Goal: Information Seeking & Learning: Understand process/instructions

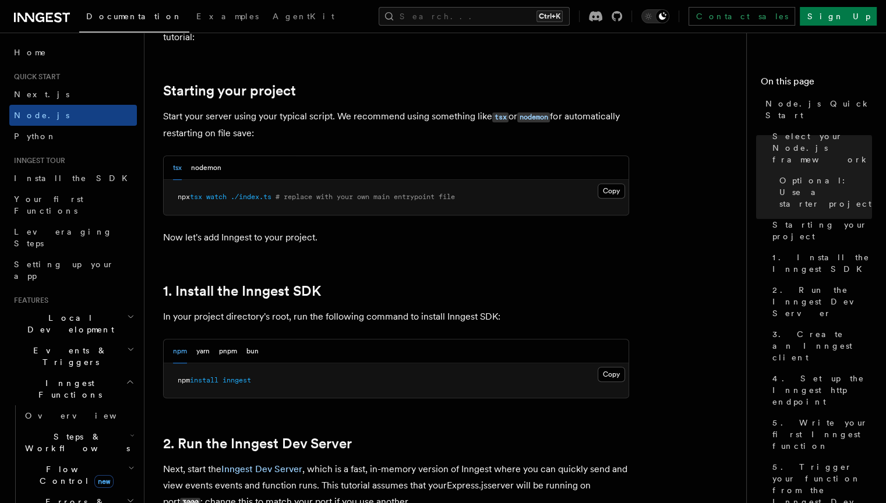
scroll to position [608, 0]
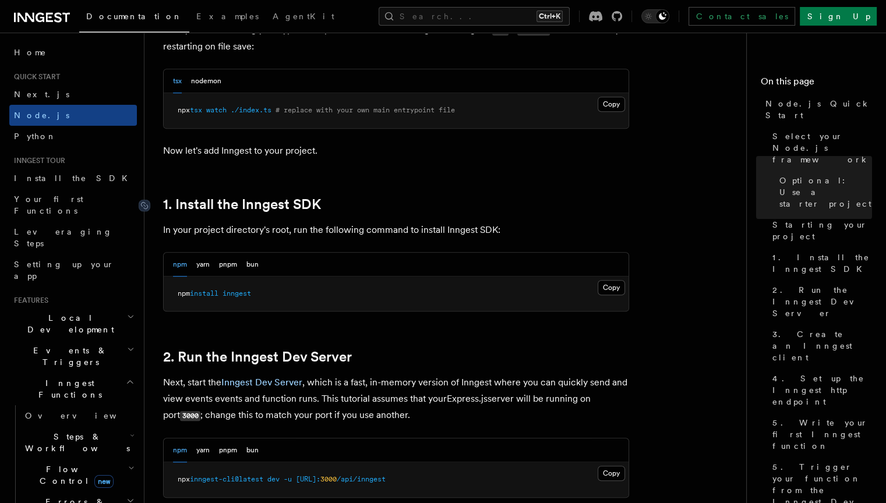
click at [270, 207] on link "1. Install the Inngest SDK" at bounding box center [242, 204] width 158 height 16
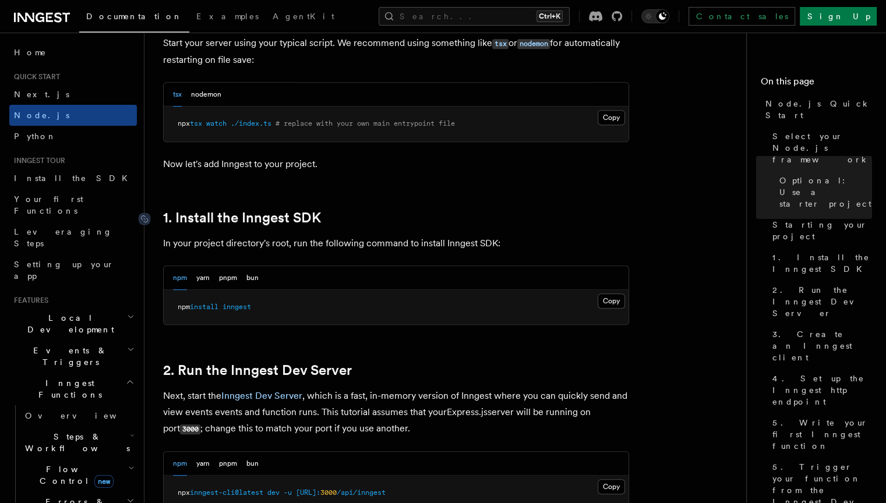
scroll to position [447, 0]
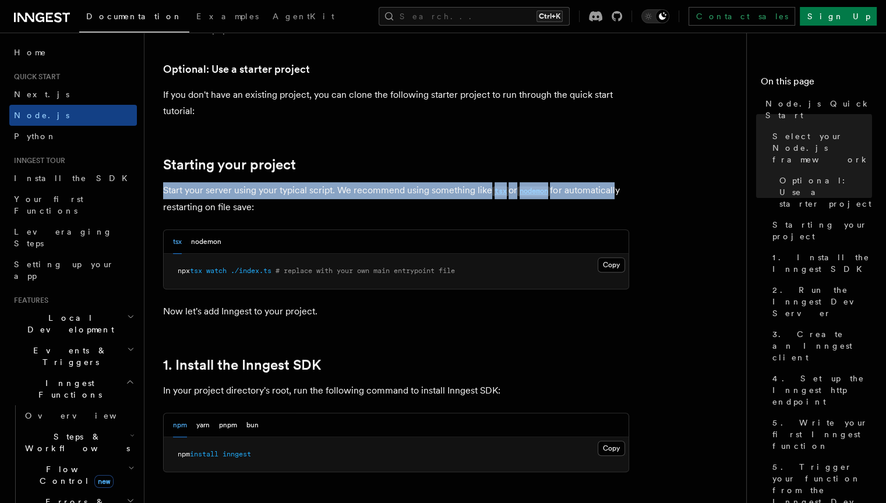
drag, startPoint x: 165, startPoint y: 186, endPoint x: 615, endPoint y: 187, distance: 450.4
click at [615, 187] on p "Start your server using your typical script. We recommend using something like …" at bounding box center [396, 198] width 466 height 33
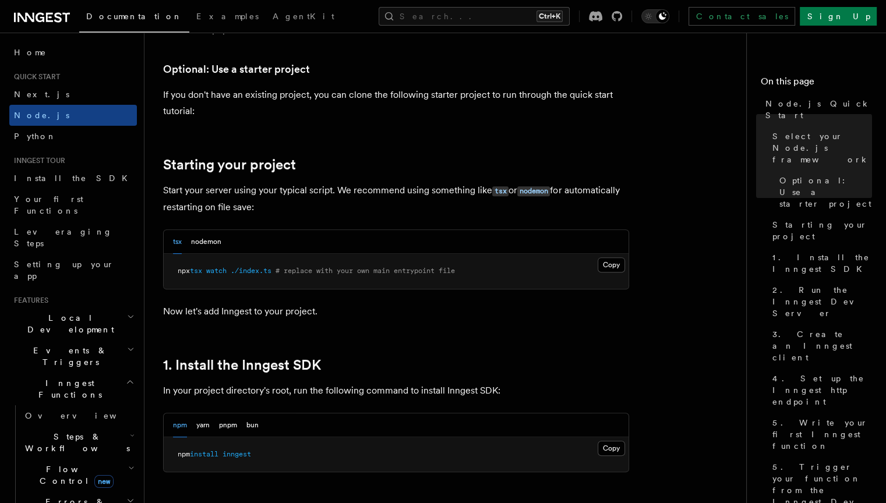
click at [443, 319] on p "Now let's add Inngest to your project." at bounding box center [396, 312] width 466 height 16
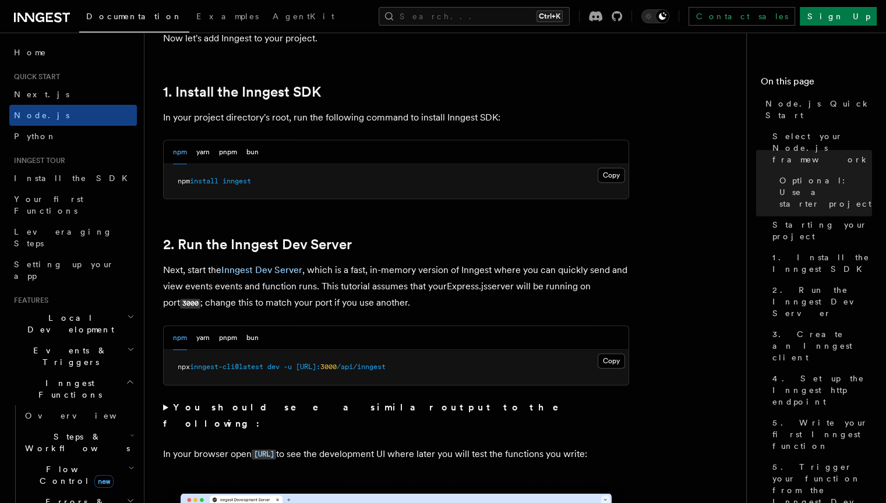
scroll to position [722, 0]
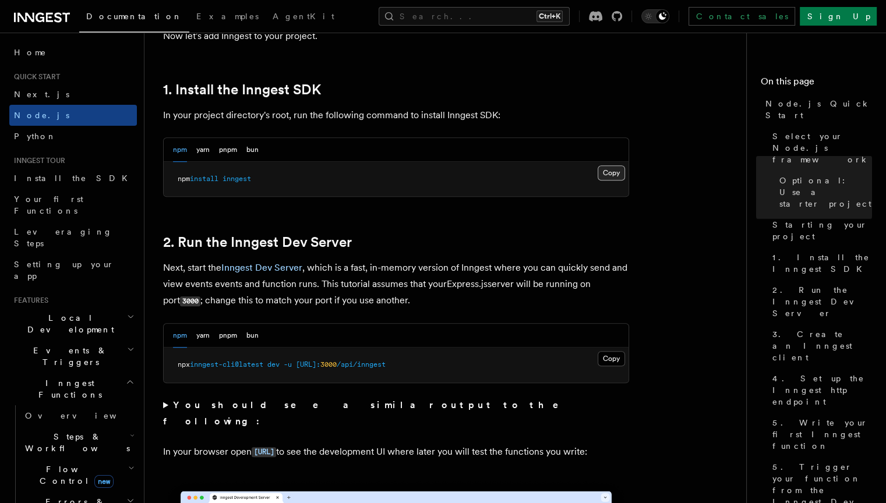
click at [606, 175] on button "Copy Copied" at bounding box center [611, 172] width 27 height 15
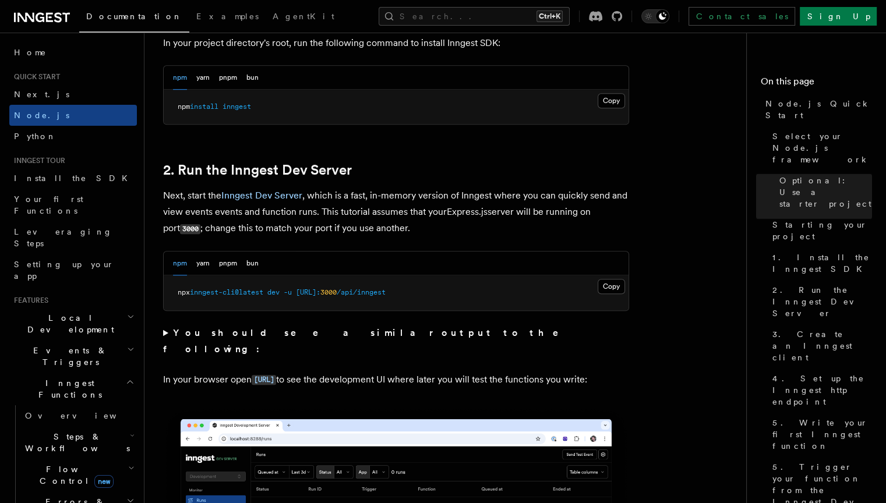
scroll to position [864, 0]
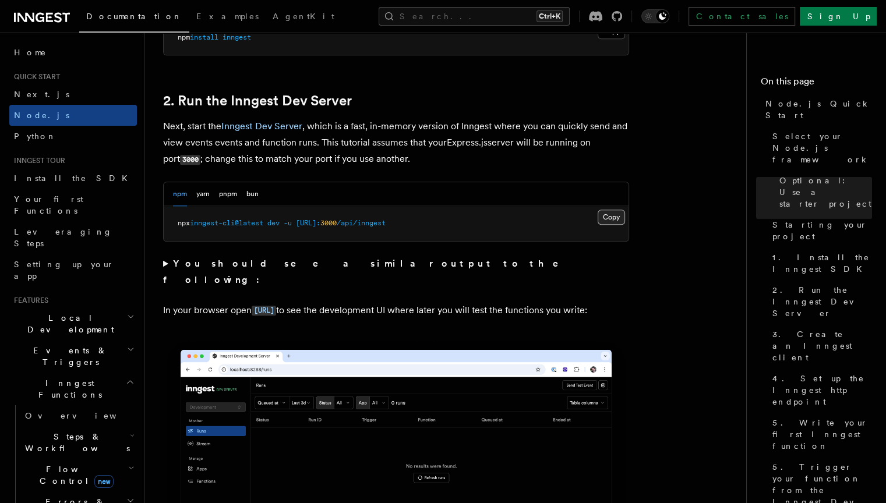
click at [608, 217] on button "Copy Copied" at bounding box center [611, 217] width 27 height 15
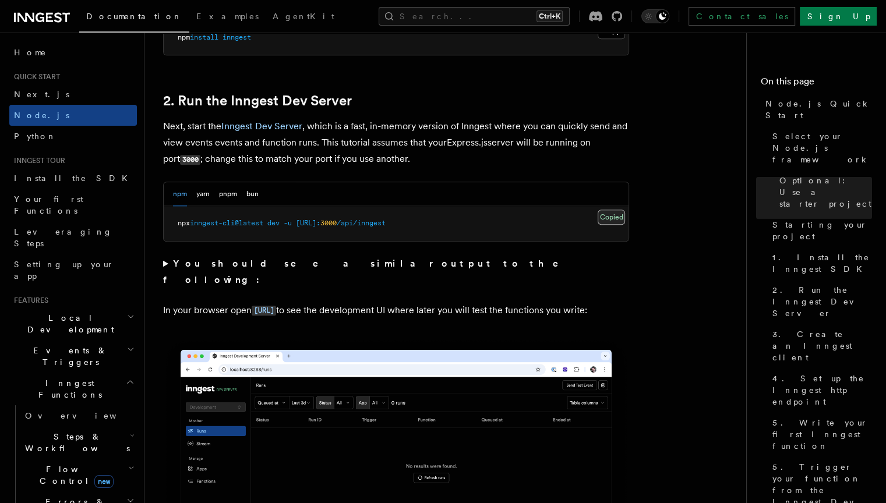
click at [608, 217] on button "Copy Copied" at bounding box center [611, 217] width 27 height 15
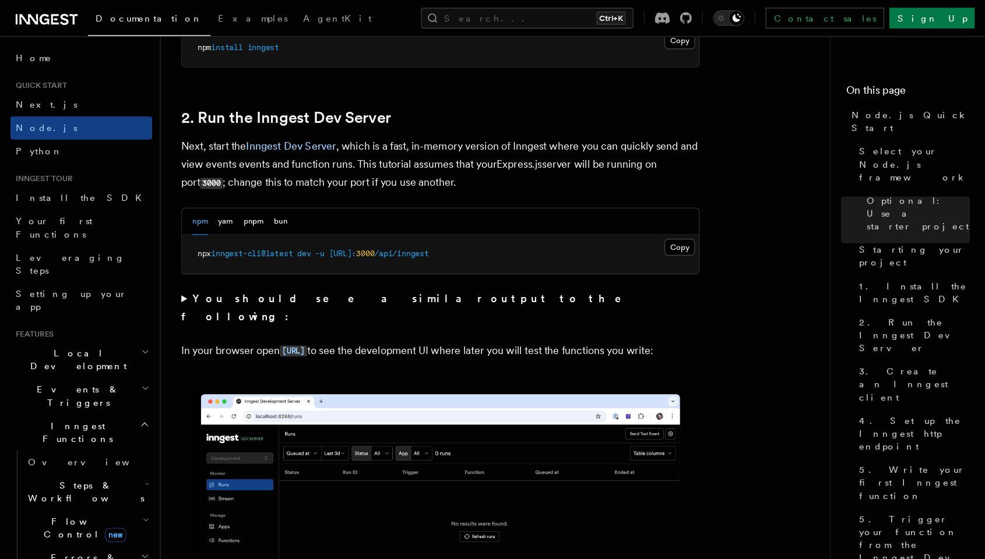
scroll to position [859, 0]
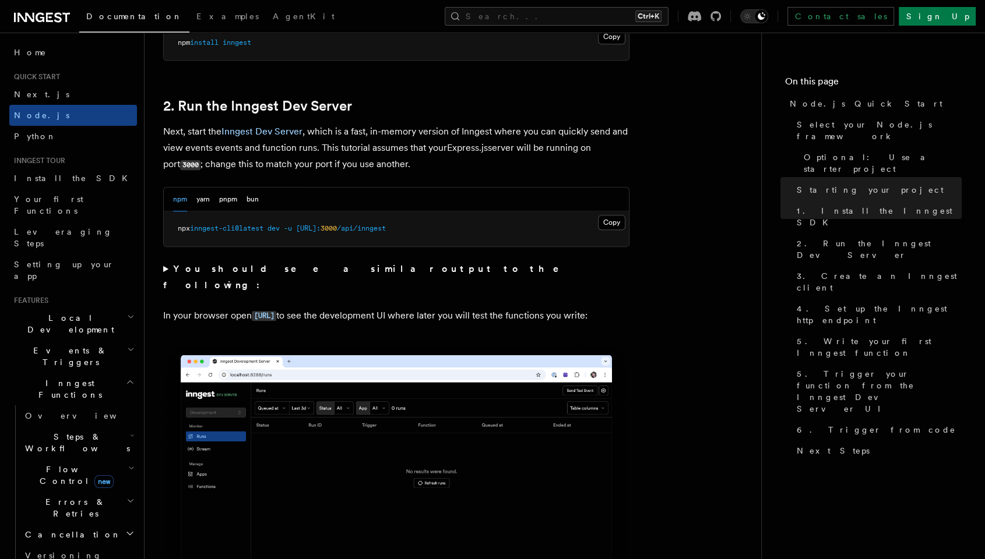
click at [383, 103] on h2 "2. Run the Inngest Dev Server" at bounding box center [396, 106] width 466 height 16
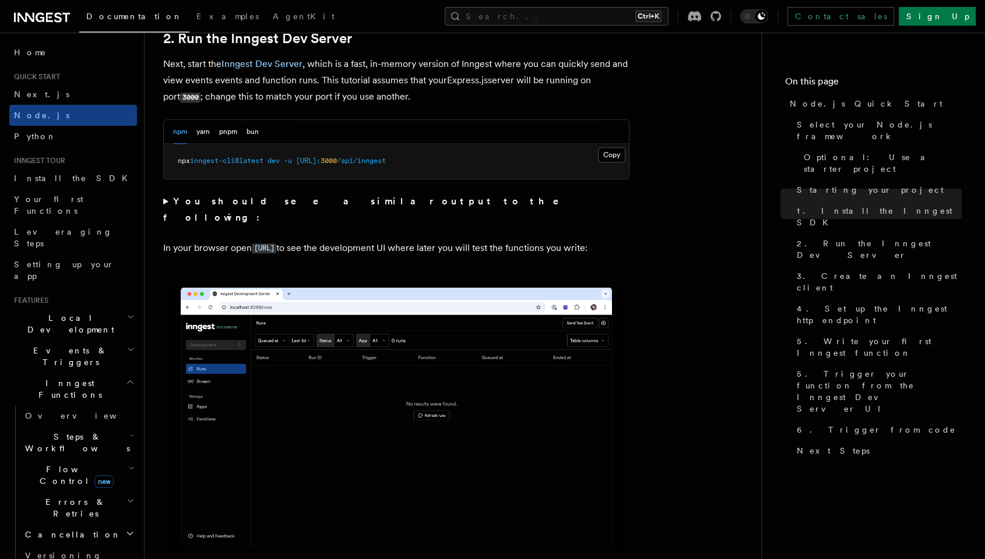
scroll to position [928, 0]
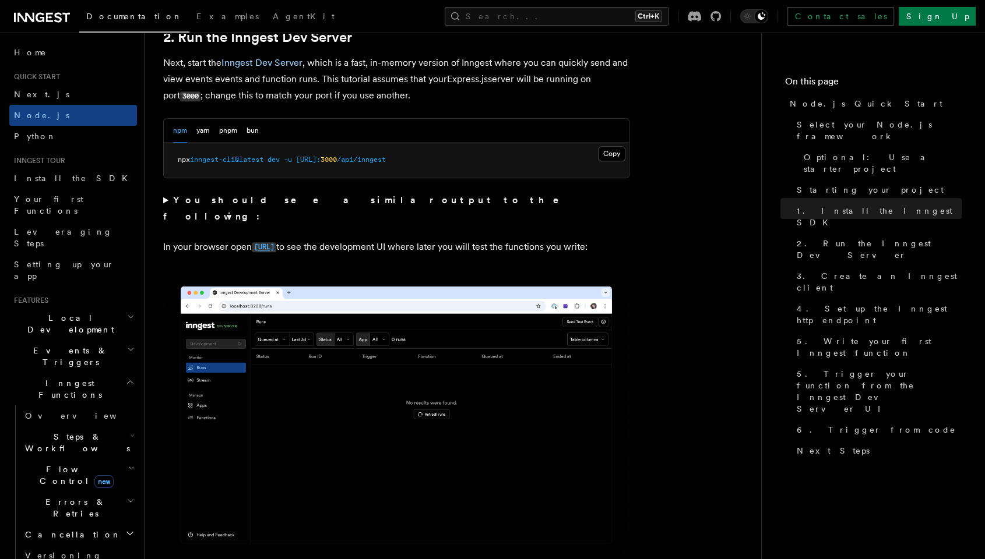
click at [270, 242] on code "[URL]" at bounding box center [264, 247] width 24 height 10
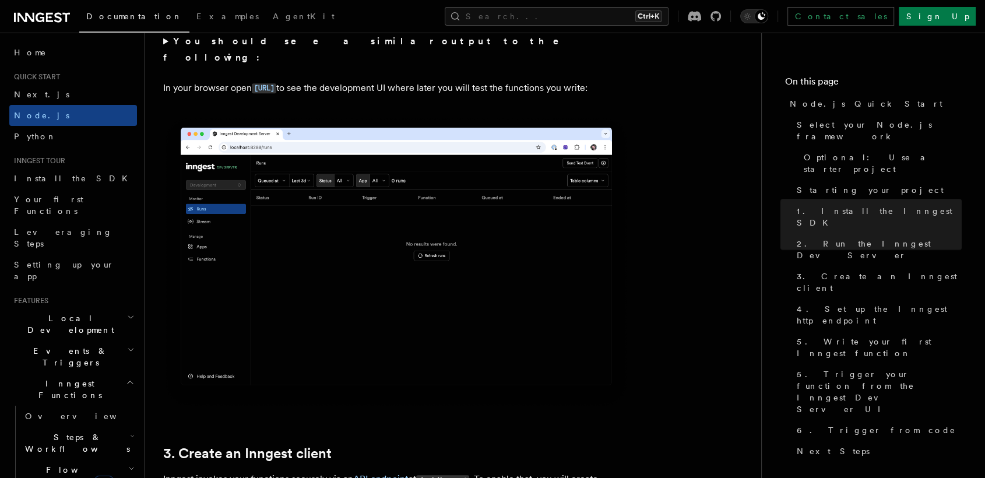
scroll to position [1487, 0]
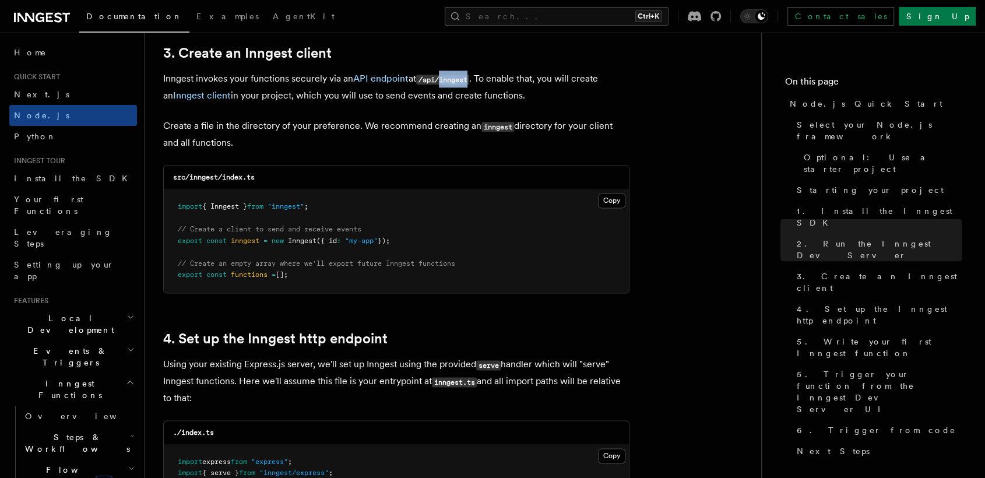
drag, startPoint x: 474, startPoint y: 79, endPoint x: 442, endPoint y: 82, distance: 32.2
click at [442, 82] on code "/api/inngest" at bounding box center [442, 80] width 53 height 10
copy code "inngest"
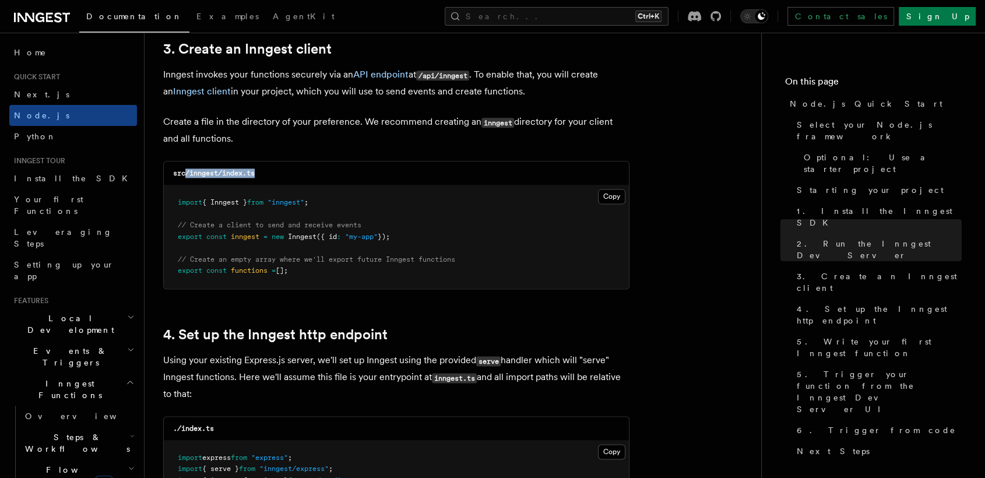
drag, startPoint x: 261, startPoint y: 172, endPoint x: 186, endPoint y: 177, distance: 75.3
click at [186, 177] on div "src/inngest/index.ts" at bounding box center [396, 173] width 465 height 24
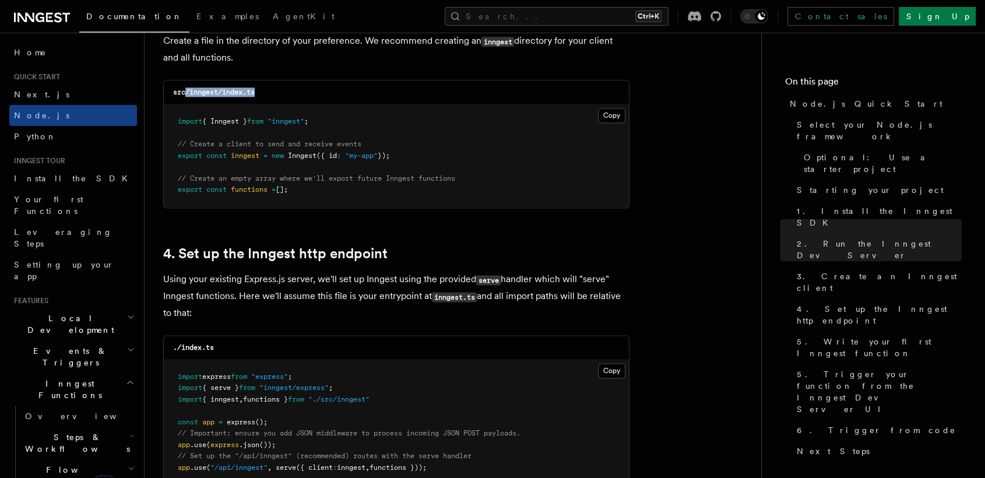
scroll to position [1547, 0]
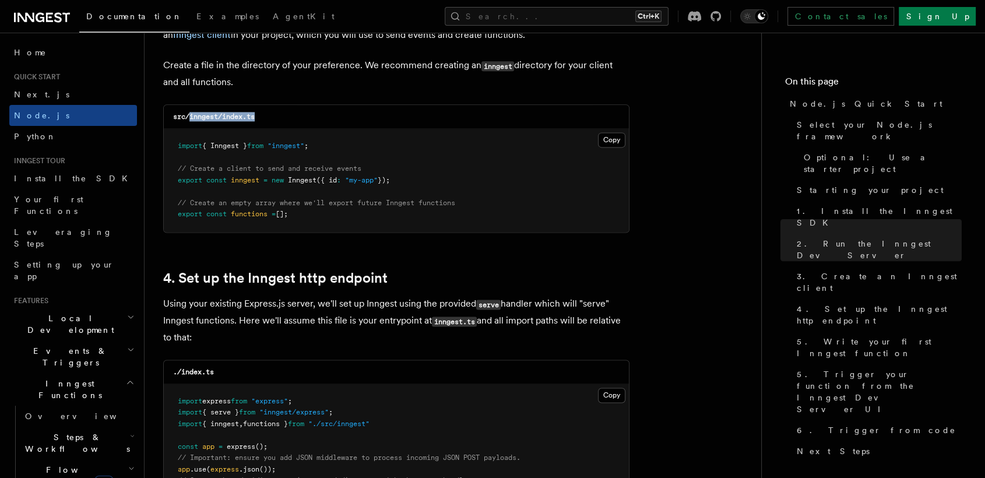
copy code "inngest/index.ts"
click at [608, 137] on button "Copy Copied" at bounding box center [611, 139] width 27 height 15
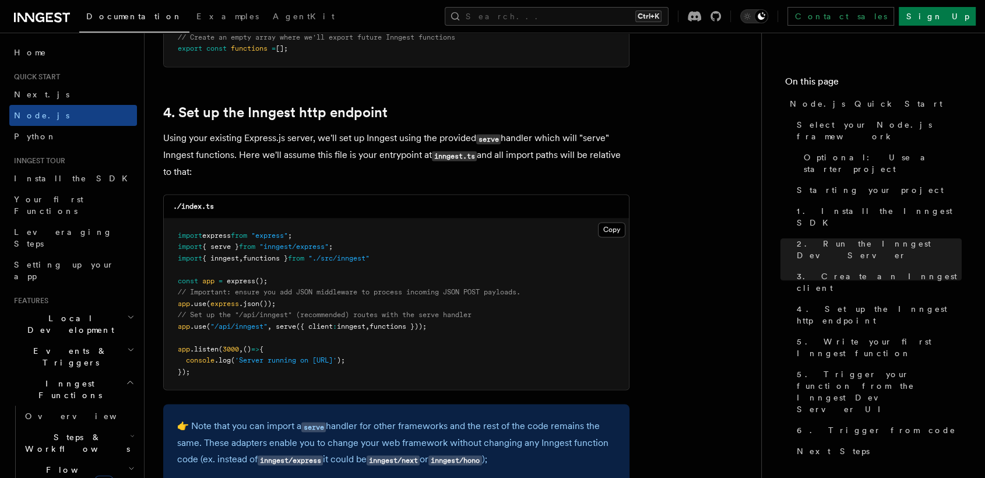
scroll to position [1793, 0]
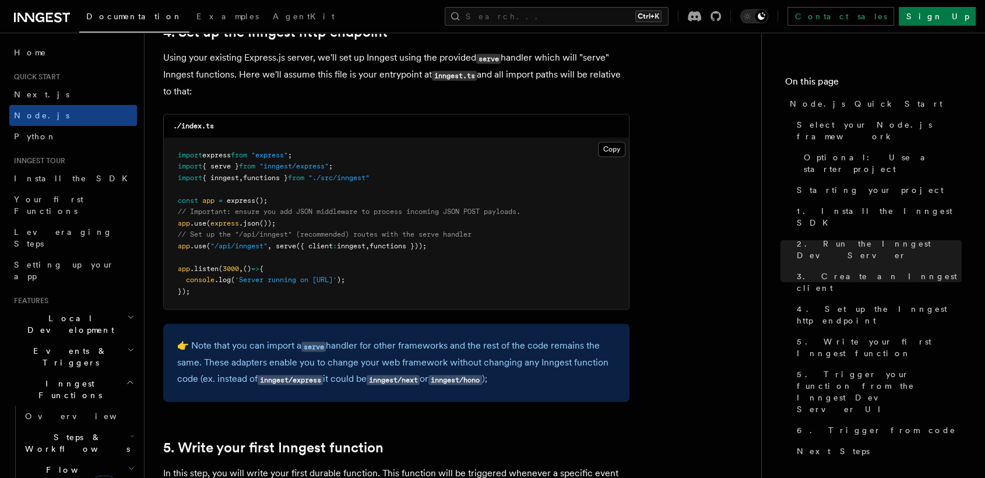
drag, startPoint x: 447, startPoint y: 247, endPoint x: 179, endPoint y: 249, distance: 268.0
click at [179, 249] on pre "import express from "express" ; import { serve } from "inngest/express" ; impor…" at bounding box center [396, 223] width 465 height 171
copy span "app .use ( "/api/inngest" , serve ({ client : inngest , functions }));"
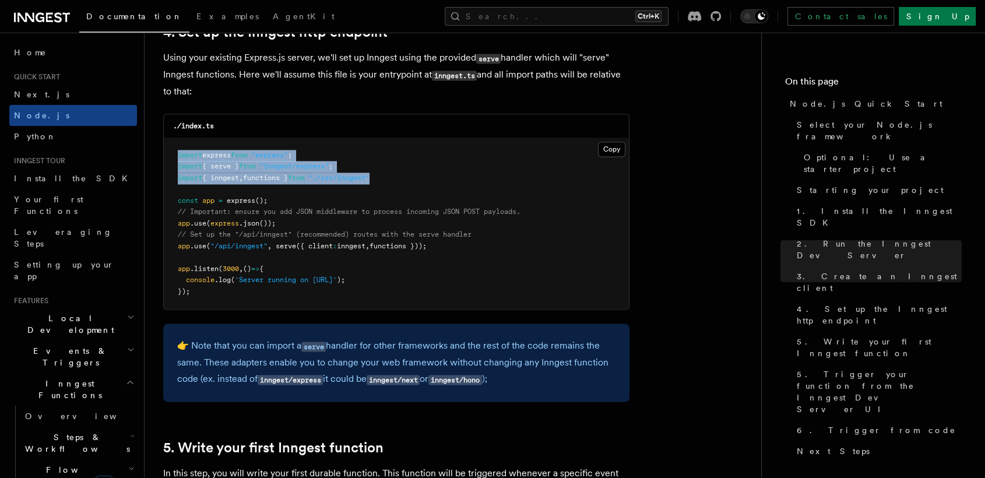
drag, startPoint x: 393, startPoint y: 179, endPoint x: 174, endPoint y: 160, distance: 220.4
click at [174, 160] on pre "import express from "express" ; import { serve } from "inngest/express" ; impor…" at bounding box center [396, 223] width 465 height 171
copy code "import express from "express" ; import { serve } from "inngest/express" ; impor…"
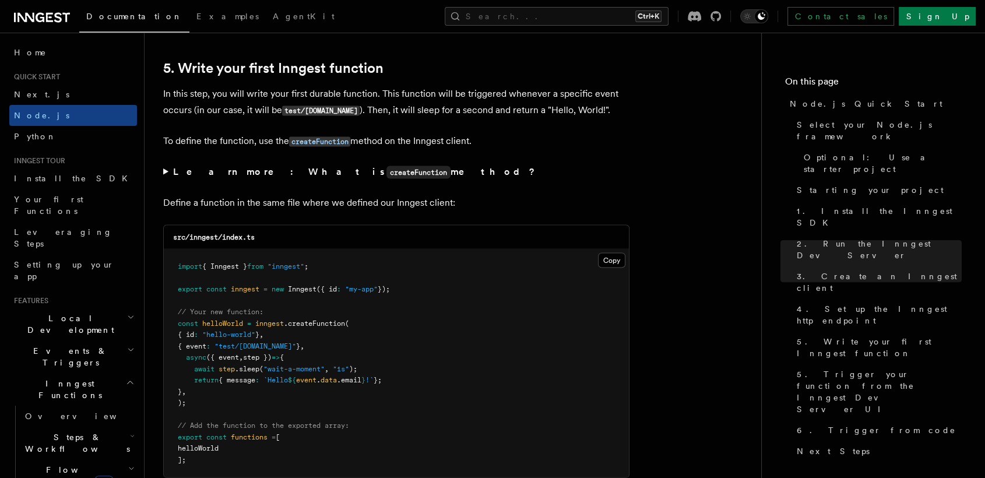
scroll to position [2190, 0]
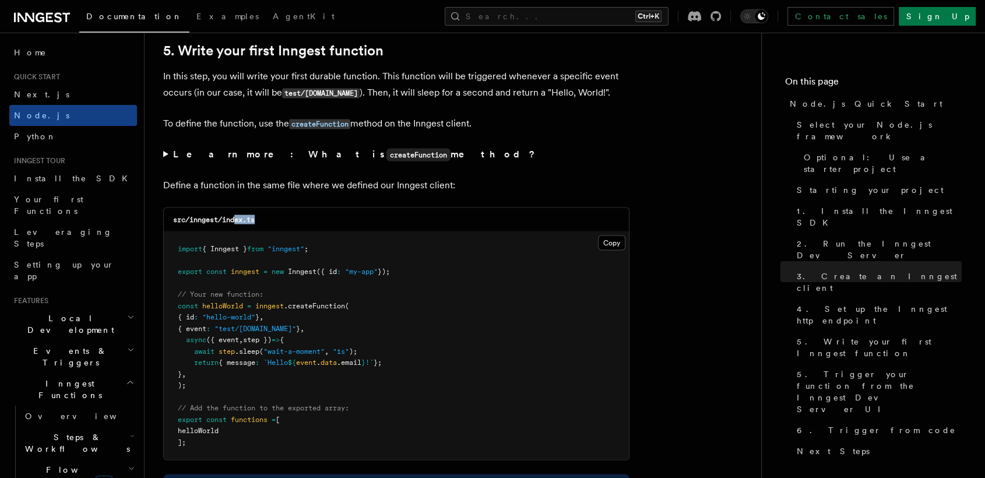
drag, startPoint x: 264, startPoint y: 221, endPoint x: 233, endPoint y: 222, distance: 30.9
click at [233, 222] on div "src/inngest/index.ts" at bounding box center [396, 219] width 465 height 24
click at [259, 222] on div "src/inngest/index.ts" at bounding box center [396, 219] width 465 height 24
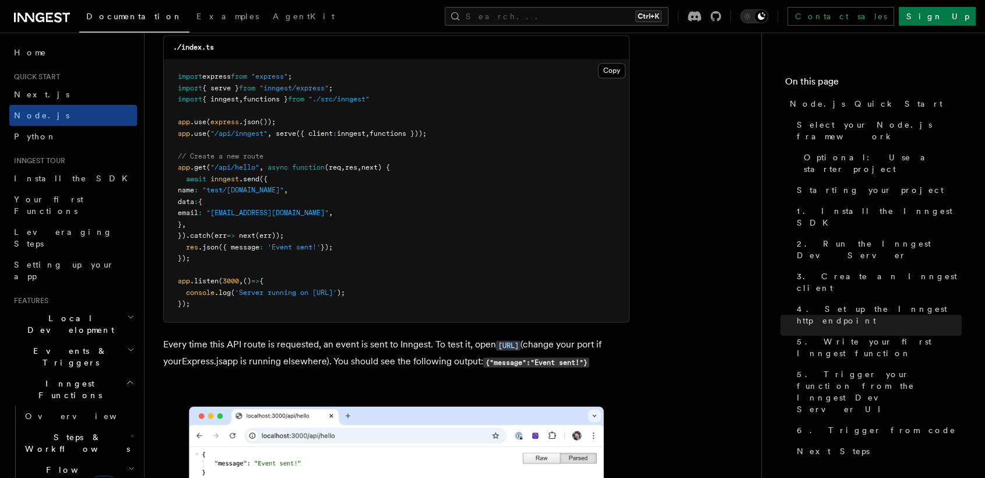
scroll to position [6213, 0]
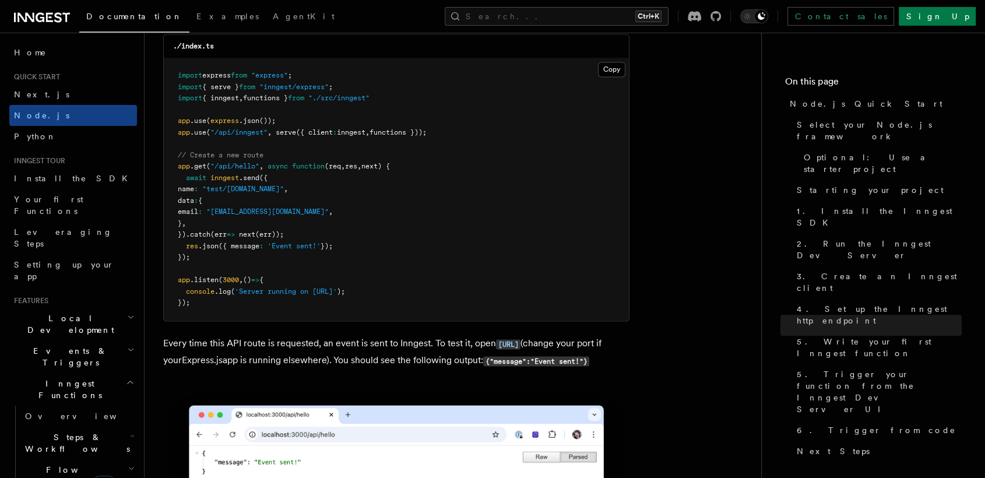
drag, startPoint x: 365, startPoint y: 89, endPoint x: 589, endPoint y: -57, distance: 266.6
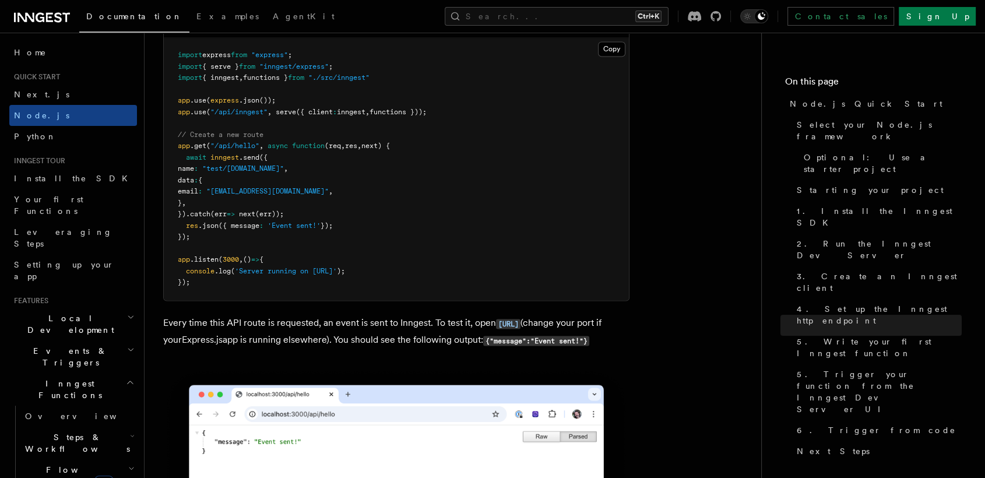
scroll to position [5999, 0]
